Goal: Information Seeking & Learning: Learn about a topic

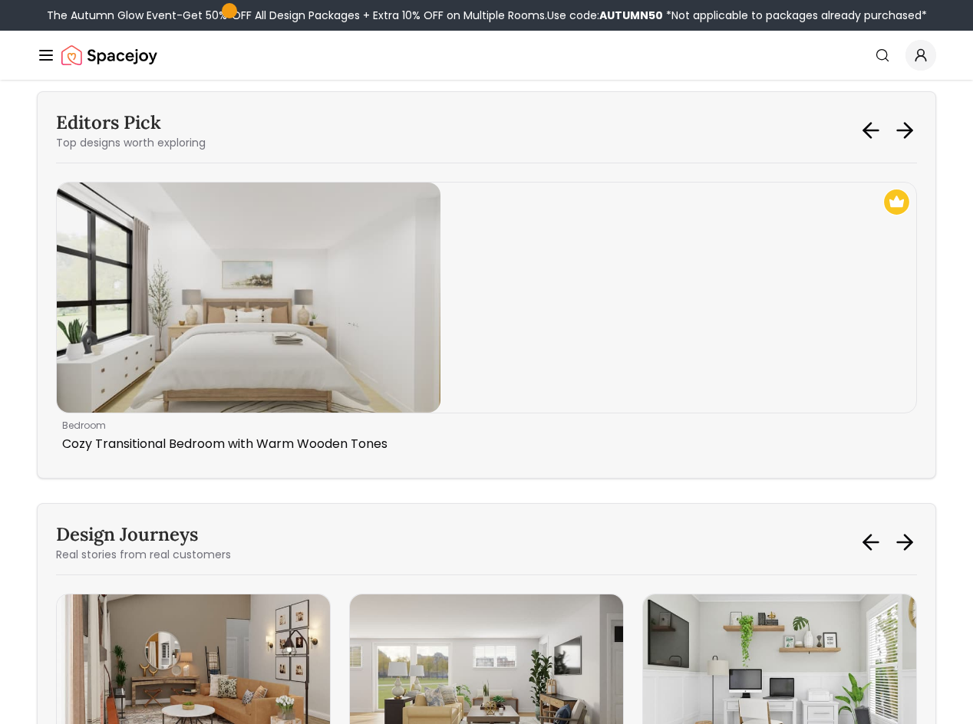
scroll to position [6137, 0]
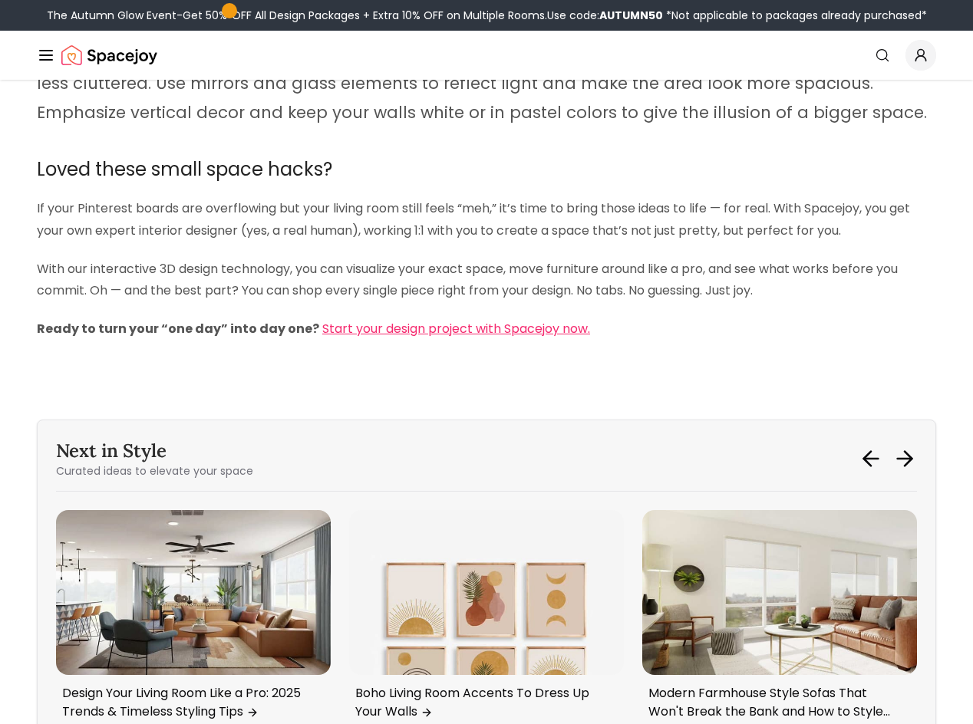
scroll to position [5293, 0]
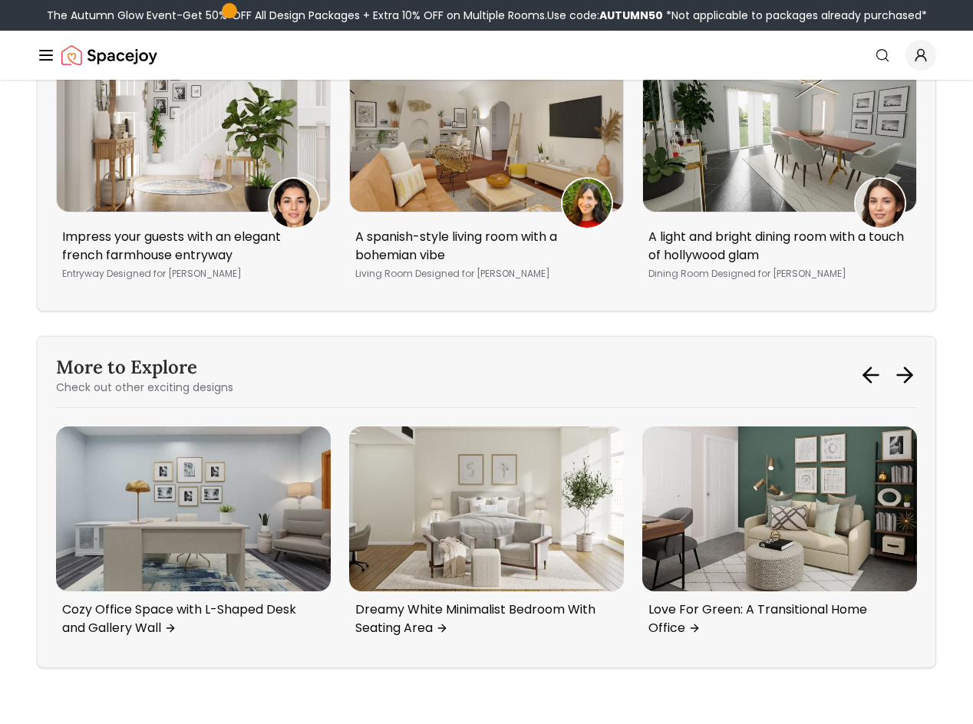
scroll to position [8126, 0]
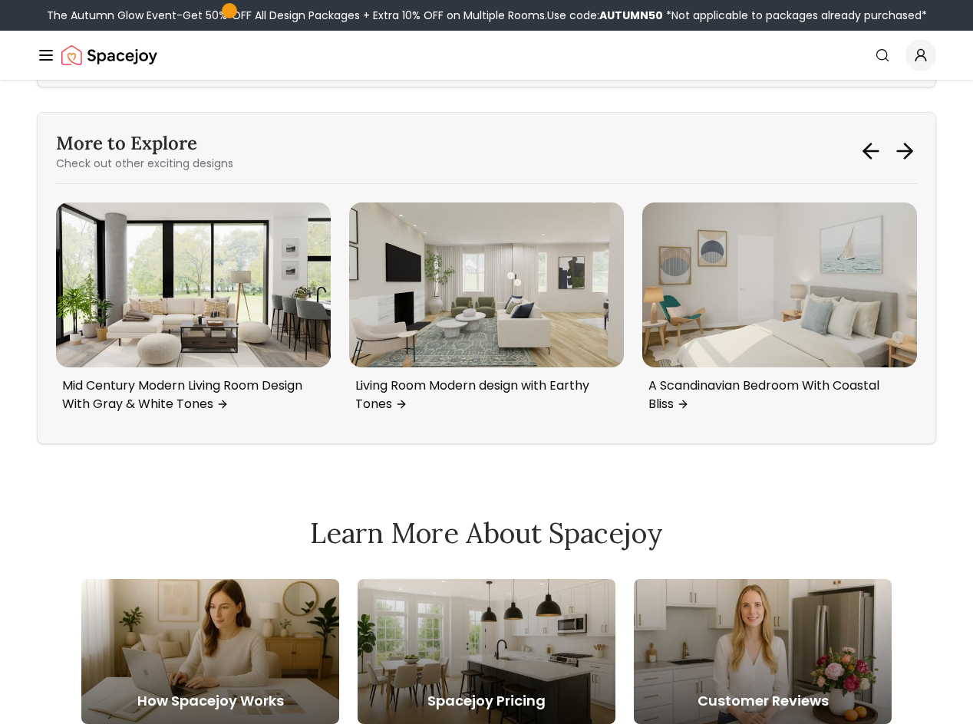
click at [85, 41] on p "A unicorn wonderland for a 7-year-old girl" at bounding box center [190, 22] width 256 height 37
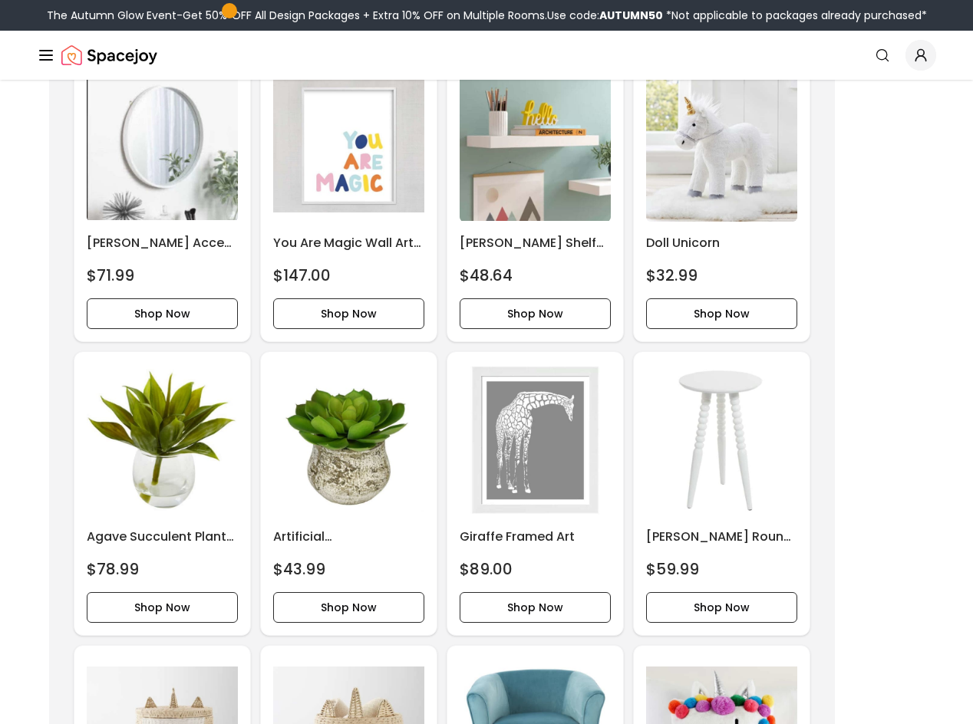
scroll to position [3529, 0]
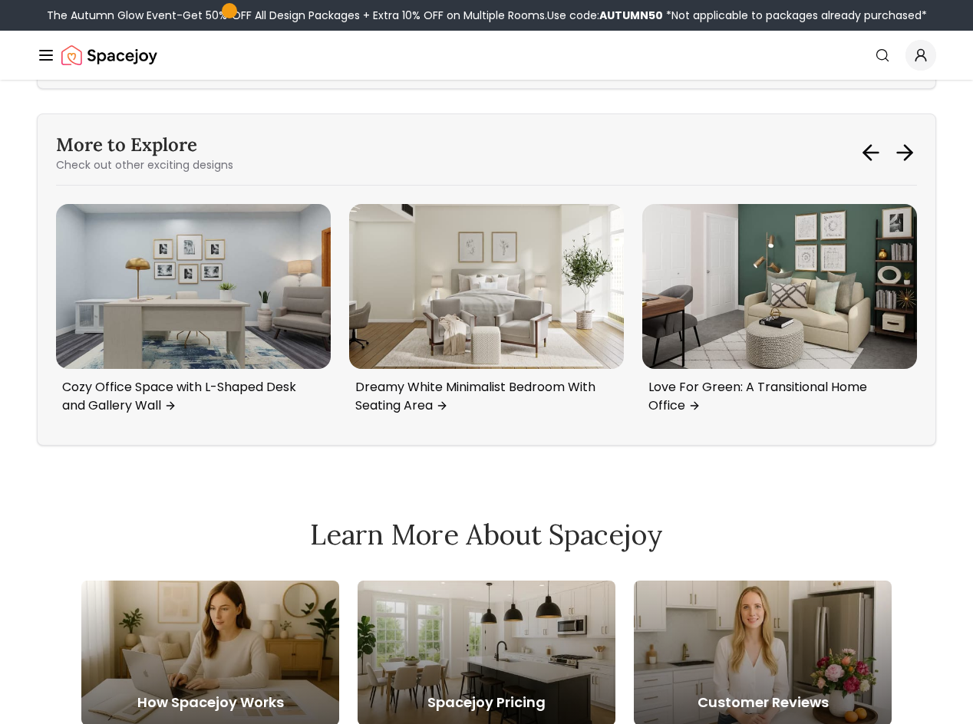
scroll to position [8126, 0]
